Goal: Task Accomplishment & Management: Use online tool/utility

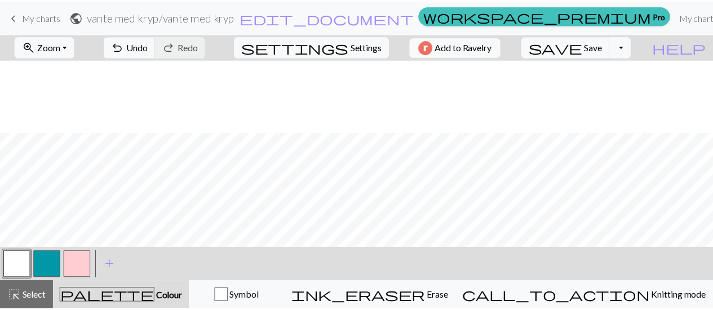
scroll to position [472, 0]
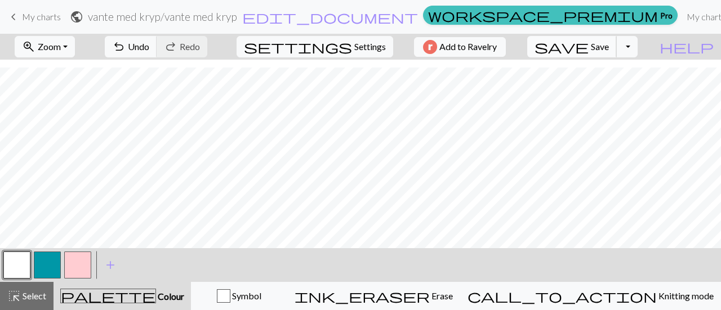
click at [609, 50] on span "Save" at bounding box center [600, 46] width 18 height 11
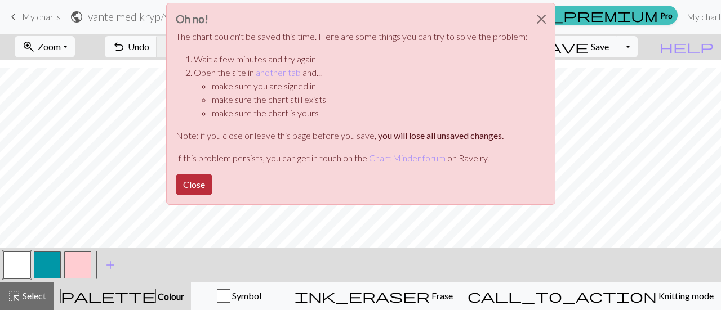
click at [201, 186] on button "Close" at bounding box center [194, 184] width 37 height 21
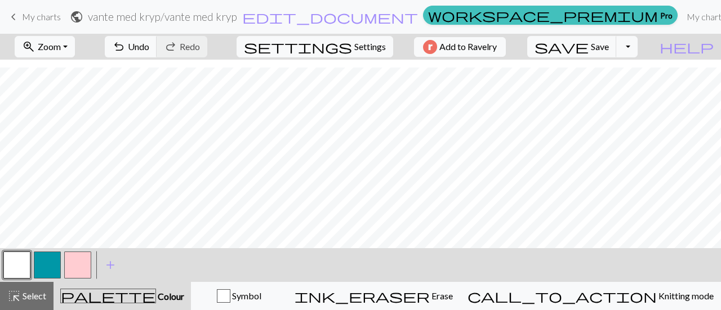
click at [44, 20] on span "My charts" at bounding box center [41, 16] width 39 height 11
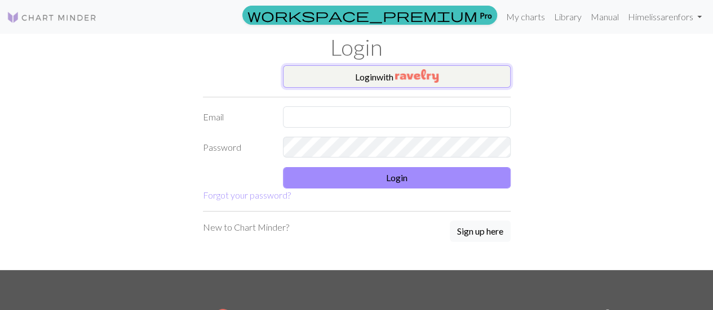
click at [418, 84] on button "Login with" at bounding box center [397, 76] width 228 height 23
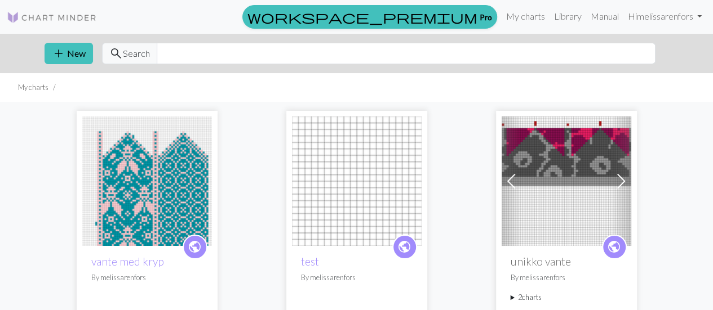
click at [149, 163] on img at bounding box center [147, 182] width 130 height 130
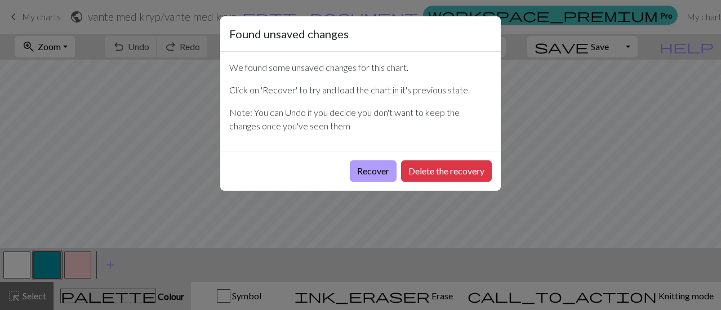
click at [384, 170] on button "Recover" at bounding box center [373, 171] width 47 height 21
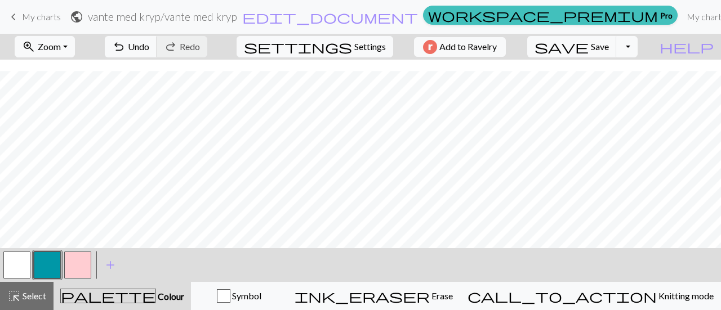
scroll to position [658, 0]
click at [609, 41] on span "Save" at bounding box center [600, 46] width 18 height 11
click at [638, 56] on button "Toggle Dropdown" at bounding box center [626, 46] width 21 height 21
click at [626, 92] on button "save_alt Download" at bounding box center [544, 89] width 186 height 18
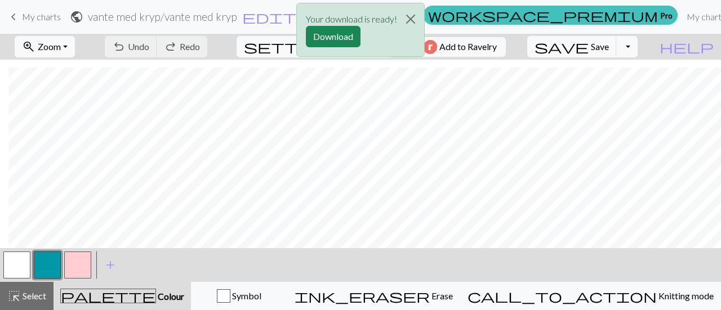
scroll to position [391, 8]
click at [331, 39] on button "Download" at bounding box center [333, 36] width 55 height 21
